Goal: Check status: Check status

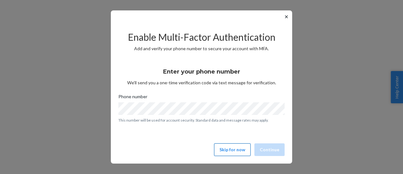
click at [241, 152] on button "Skip for now" at bounding box center [232, 149] width 37 height 13
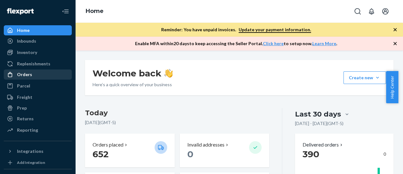
click at [27, 75] on div "Orders" at bounding box center [24, 74] width 15 height 6
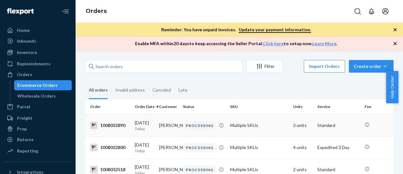
click at [121, 129] on div "1008032890" at bounding box center [110, 125] width 40 height 8
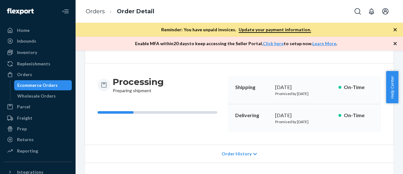
scroll to position [63, 0]
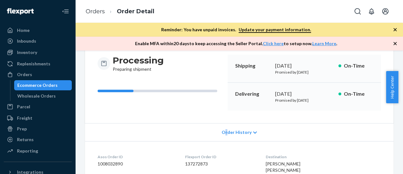
click at [225, 133] on span "Order History" at bounding box center [237, 132] width 30 height 6
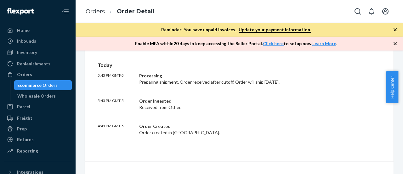
scroll to position [126, 0]
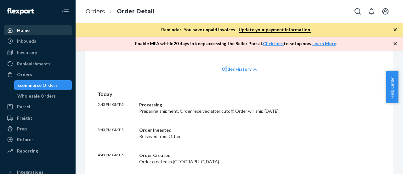
click at [21, 29] on div "Home" at bounding box center [23, 30] width 13 height 6
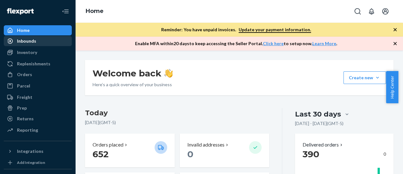
click at [26, 41] on div "Inbounds" at bounding box center [26, 41] width 19 height 6
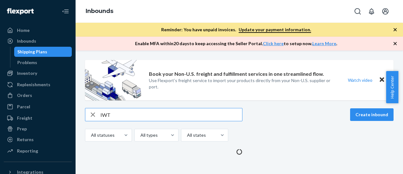
type input "IWT"
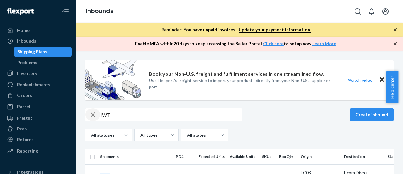
click at [95, 114] on icon "button" at bounding box center [93, 114] width 8 height 13
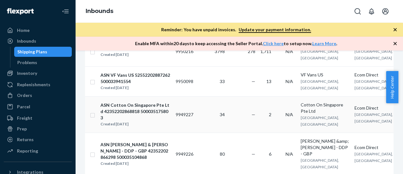
scroll to position [63, 0]
